Goal: Task Accomplishment & Management: Manage account settings

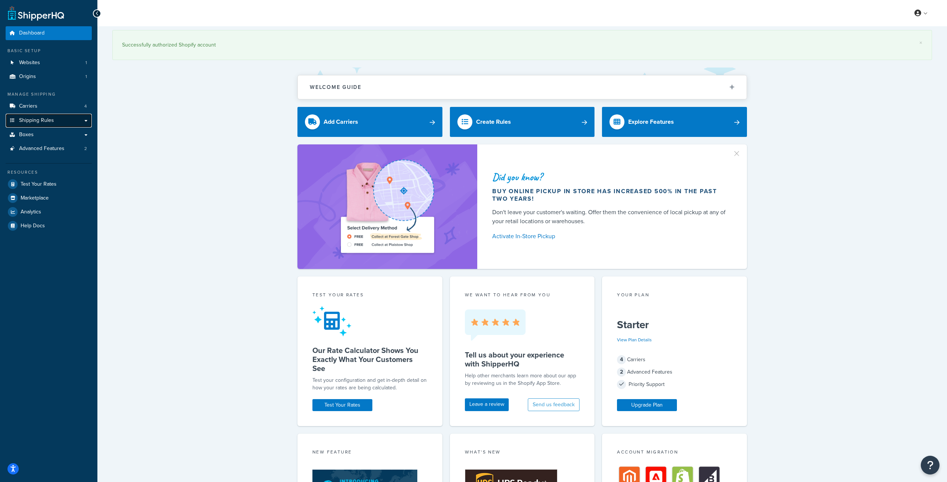
click at [34, 120] on span "Shipping Rules" at bounding box center [36, 120] width 35 height 6
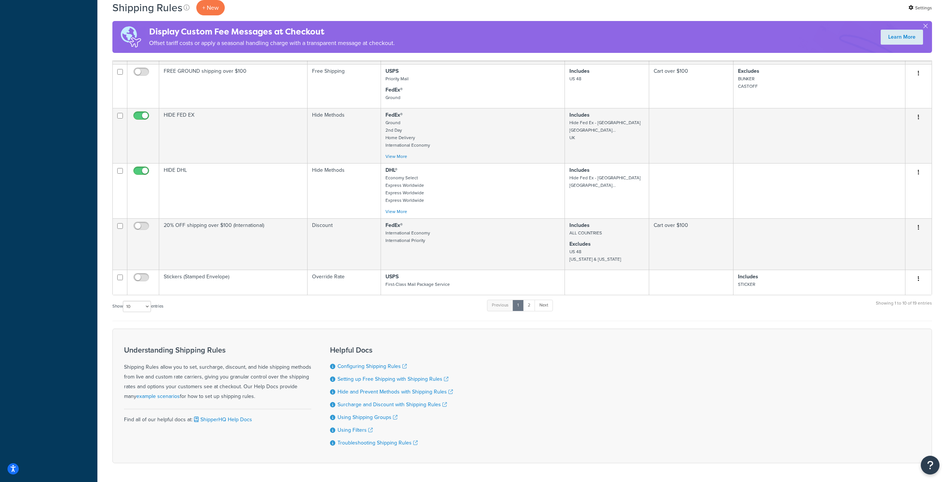
scroll to position [320, 0]
click at [531, 303] on link "2" at bounding box center [529, 304] width 12 height 11
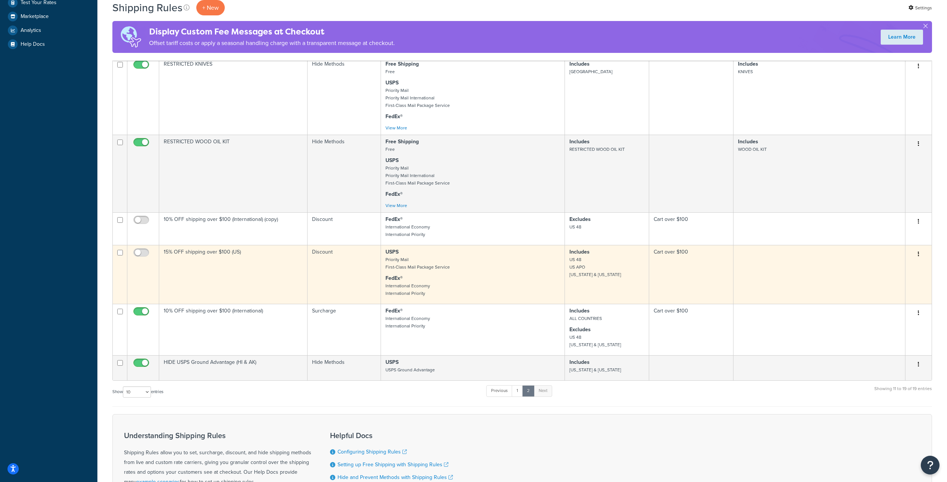
scroll to position [240, 0]
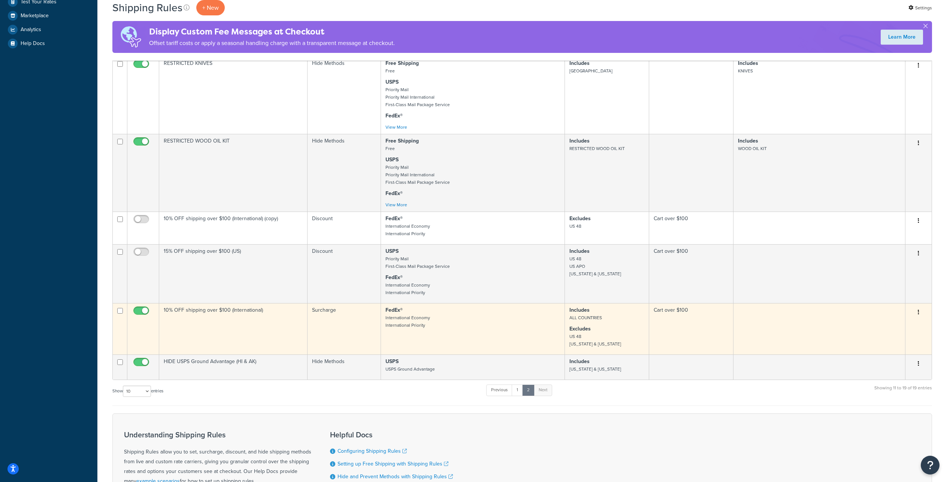
click at [920, 312] on button "button" at bounding box center [919, 312] width 10 height 12
click at [882, 326] on link "Edit" at bounding box center [893, 326] width 59 height 15
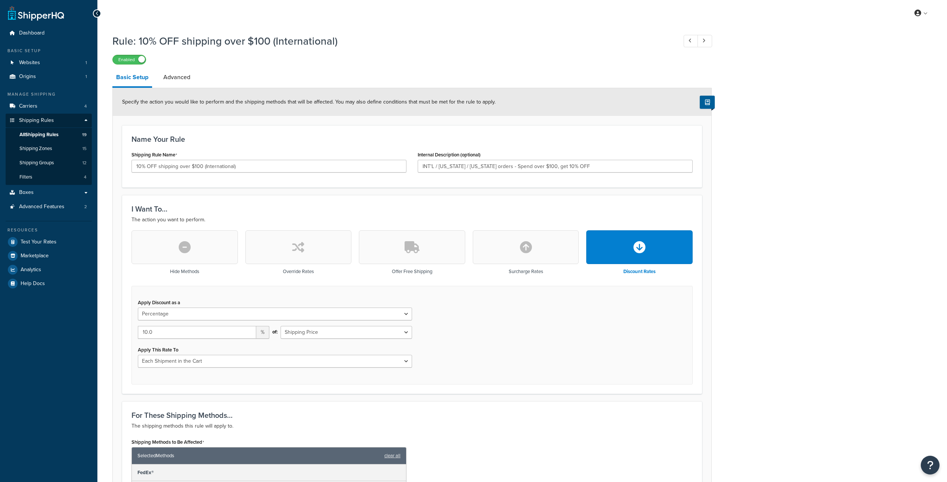
select select "PERCENTAGE"
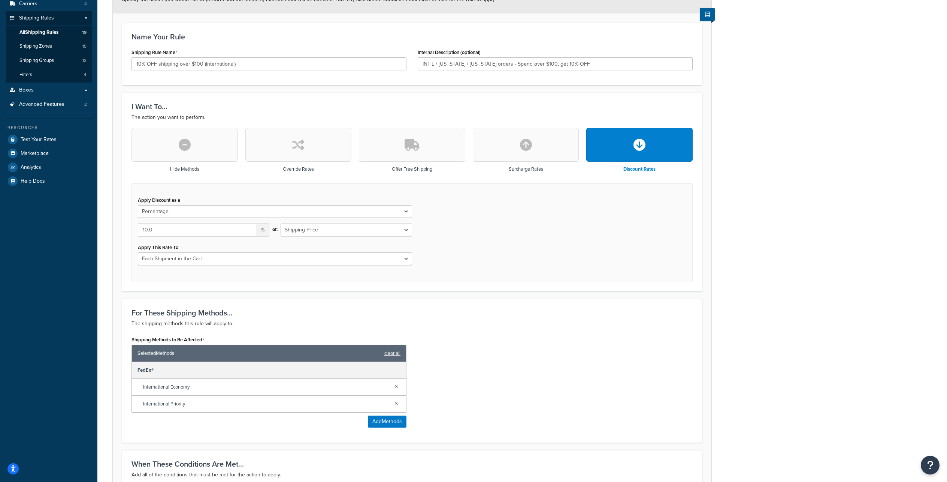
scroll to position [105, 0]
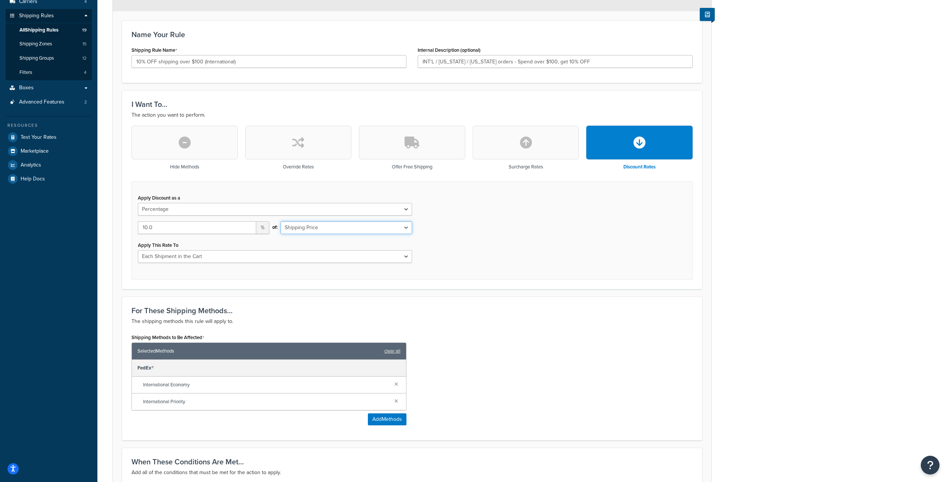
click at [405, 227] on select "Shipping Price Order Value" at bounding box center [347, 227] width 132 height 13
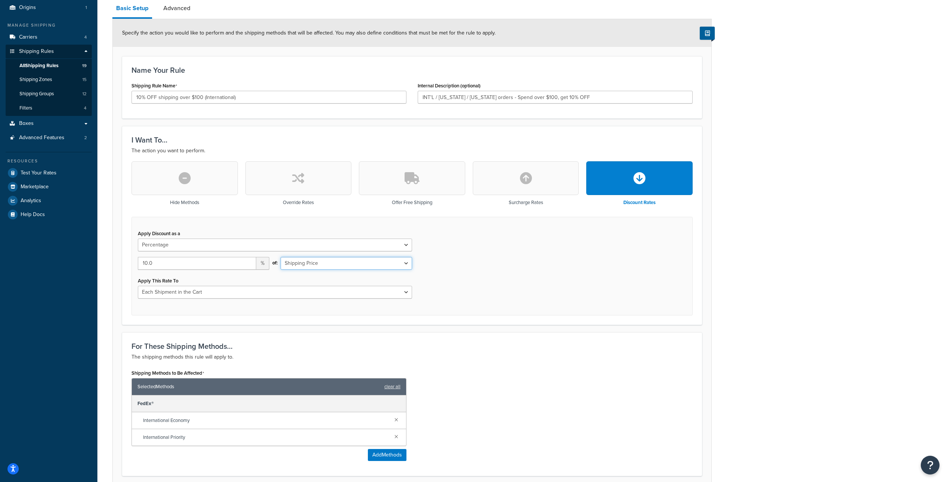
scroll to position [65, 0]
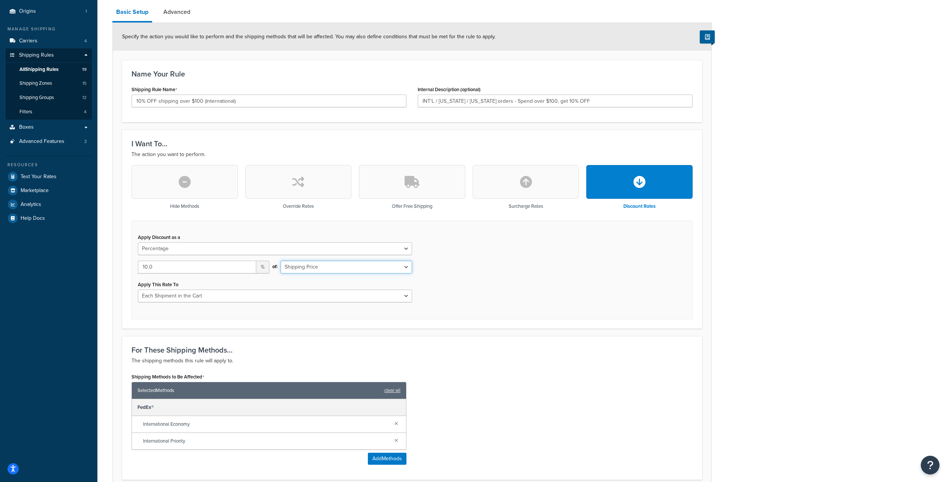
click at [406, 266] on select "Shipping Price Order Value" at bounding box center [347, 266] width 132 height 13
click at [281, 261] on select "Shipping Price Order Value" at bounding box center [347, 266] width 132 height 13
click at [408, 266] on select "Shipping Price Order Value" at bounding box center [347, 266] width 132 height 13
click at [406, 266] on select "Shipping Price Order Value" at bounding box center [347, 266] width 132 height 13
select select "ORDER"
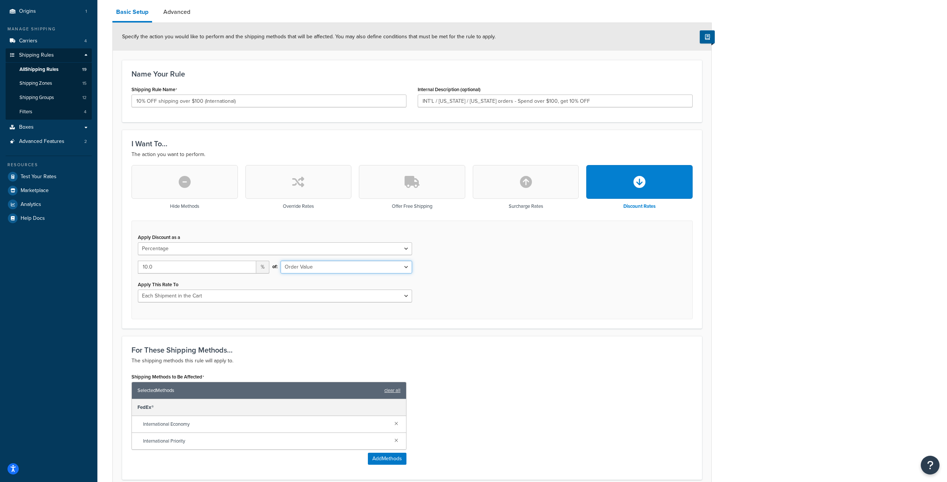
click at [281, 261] on select "Shipping Price Order Value" at bounding box center [347, 266] width 132 height 13
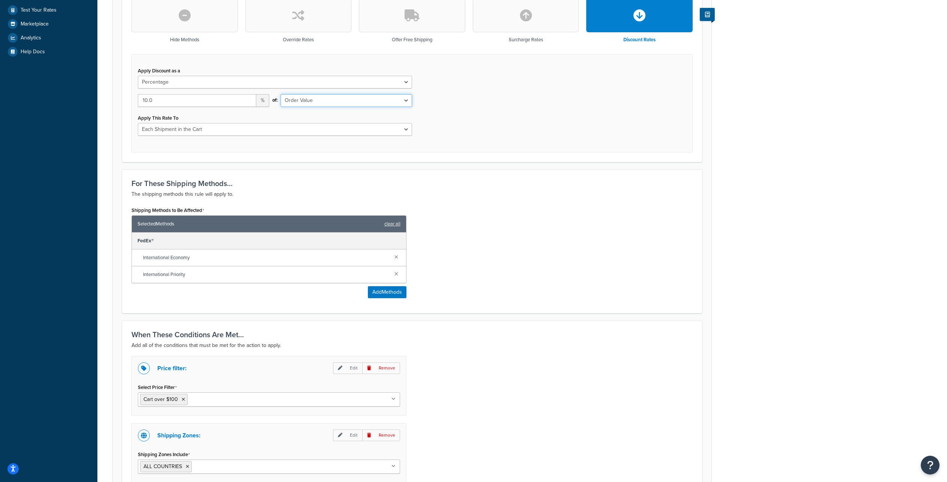
scroll to position [397, 0]
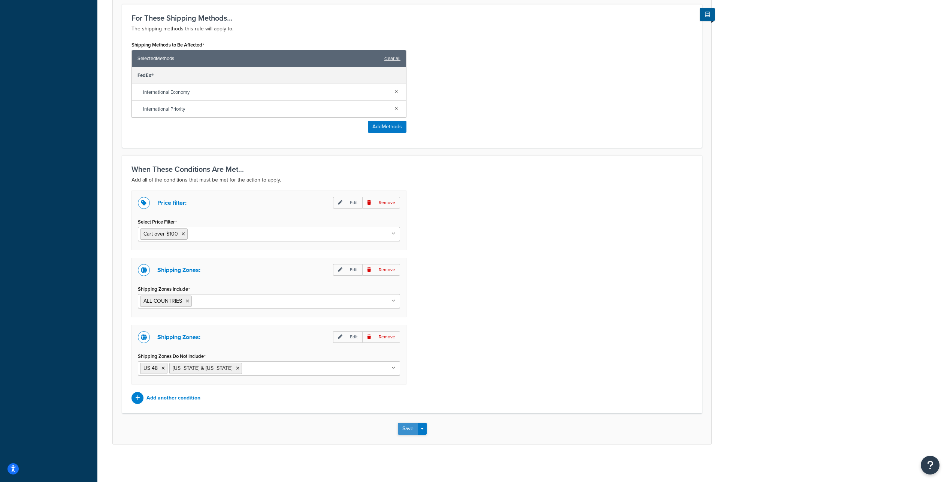
click at [403, 428] on button "Save" at bounding box center [408, 428] width 20 height 12
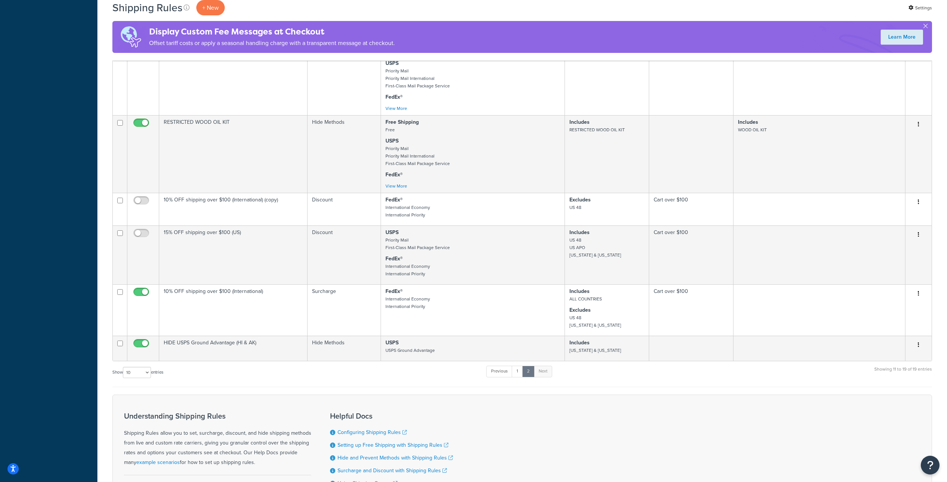
scroll to position [297, 0]
click at [518, 372] on link "1" at bounding box center [517, 370] width 11 height 11
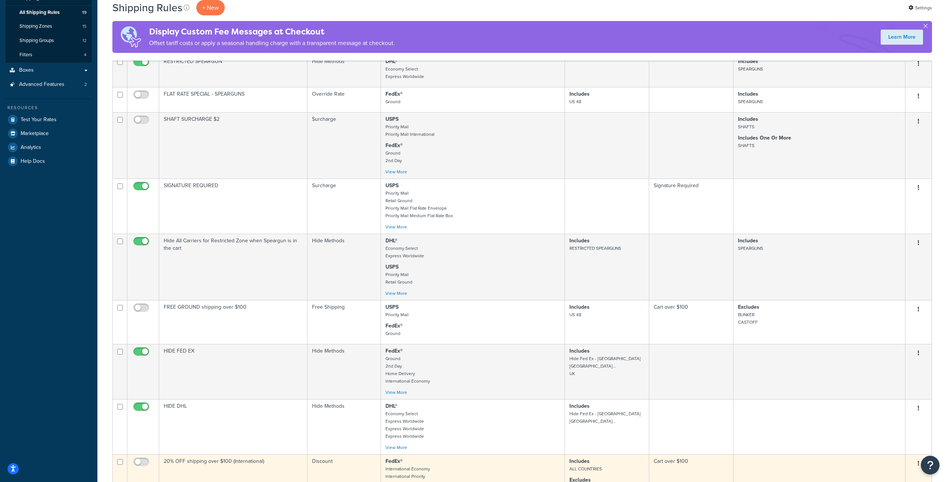
scroll to position [124, 0]
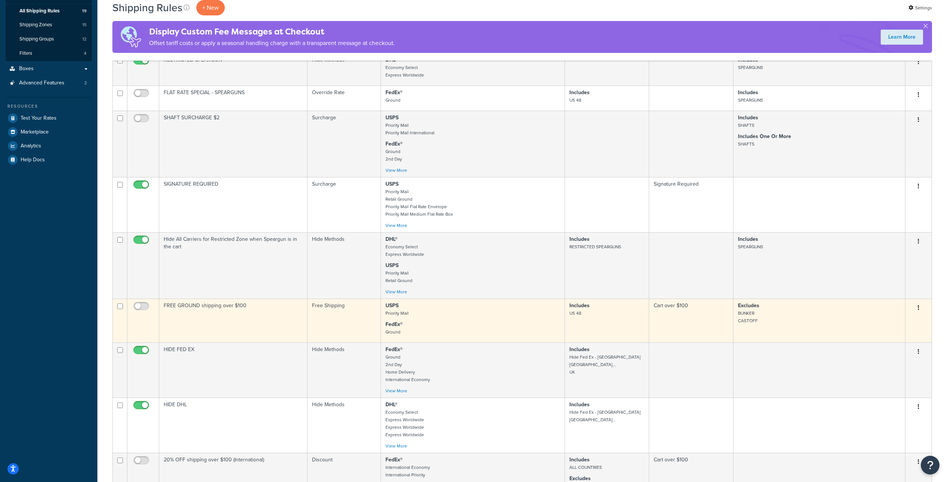
click at [918, 309] on icon "button" at bounding box center [918, 307] width 1 height 5
click at [876, 323] on link "Edit" at bounding box center [893, 321] width 59 height 15
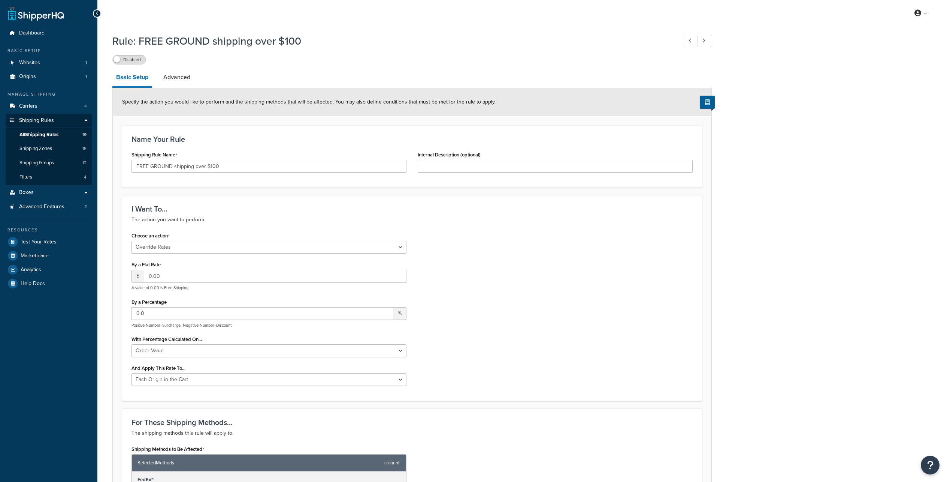
select select "OVERRIDE"
select select "LOCATION"
